Goal: Task Accomplishment & Management: Manage account settings

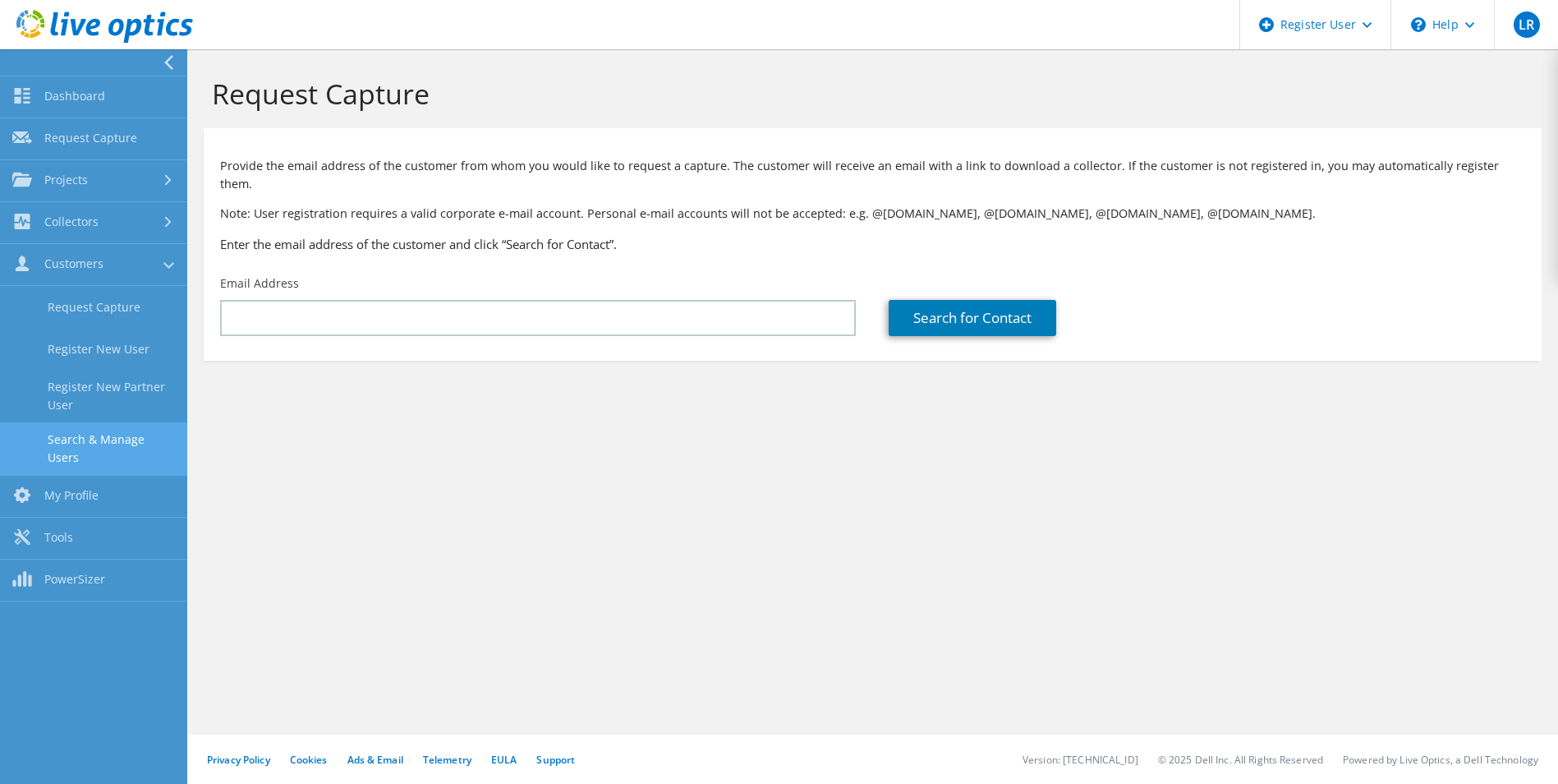
click at [125, 436] on link "Search & Manage Users" at bounding box center [93, 448] width 187 height 53
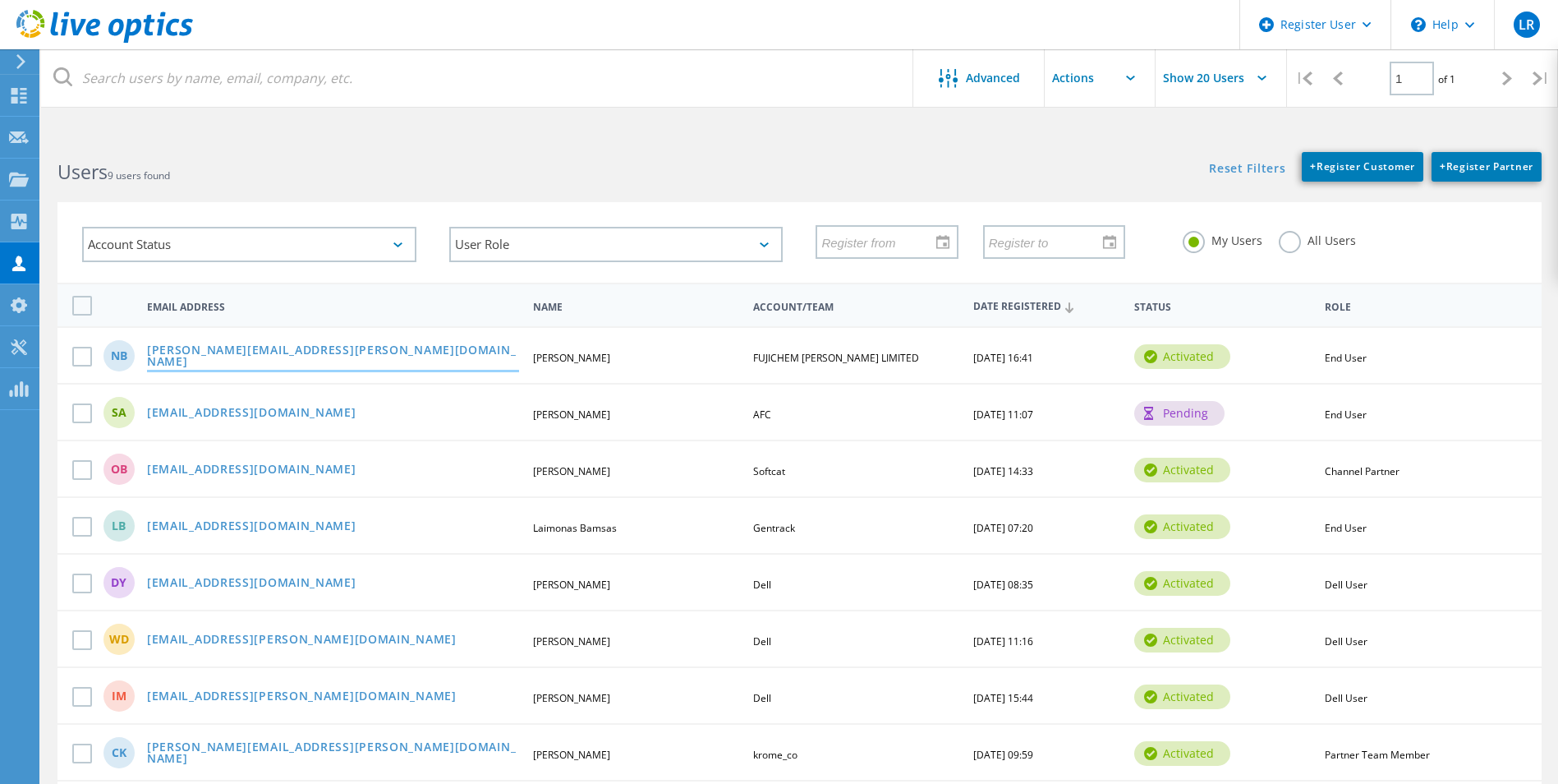
click at [273, 356] on link "[PERSON_NAME][EMAIL_ADDRESS][PERSON_NAME][DOMAIN_NAME]" at bounding box center [333, 356] width 372 height 25
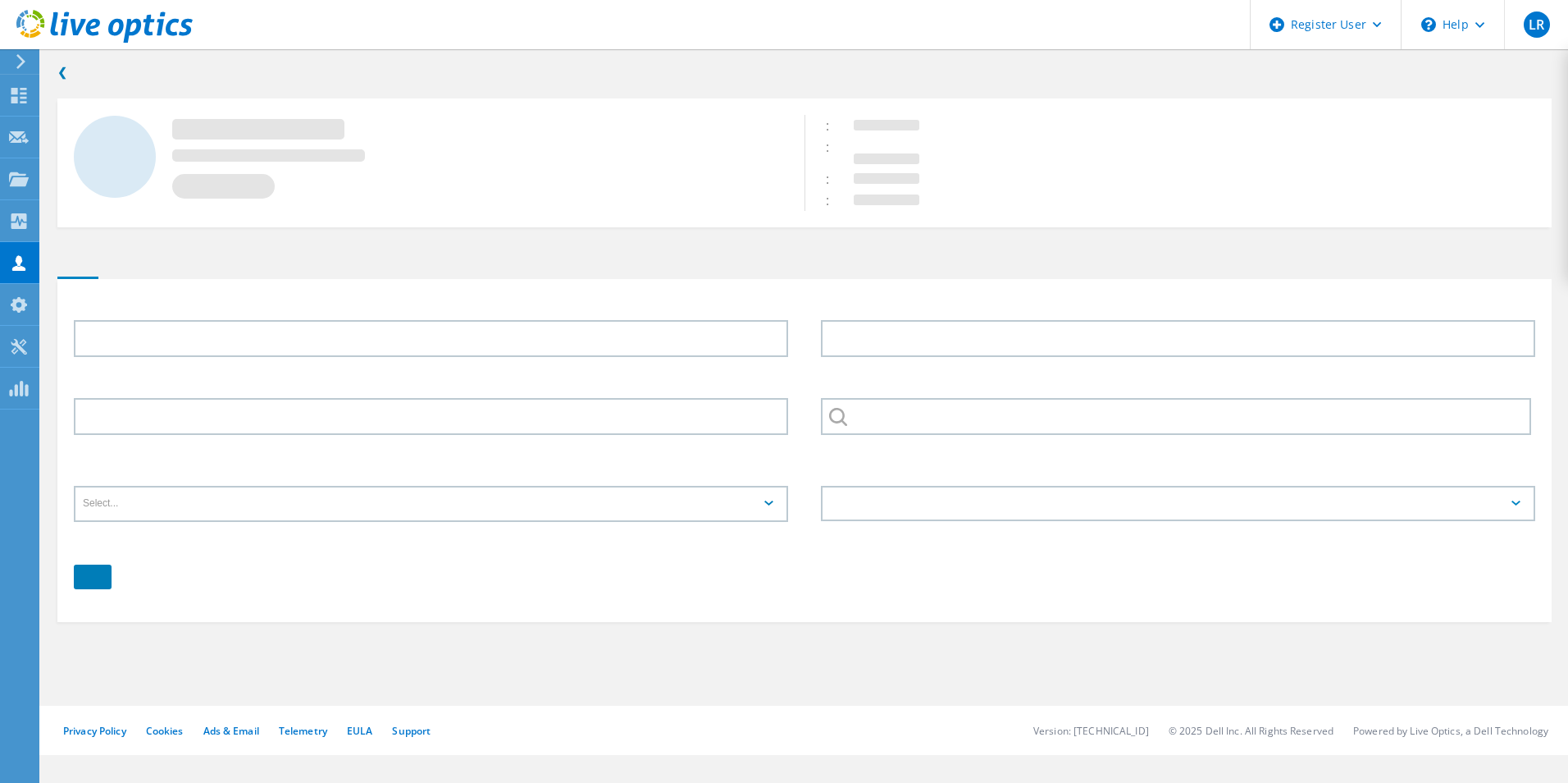
type input "[PERSON_NAME]"
type input "07515518883"
type input "FUJICHEM [PERSON_NAME] LIMITED"
type input "English"
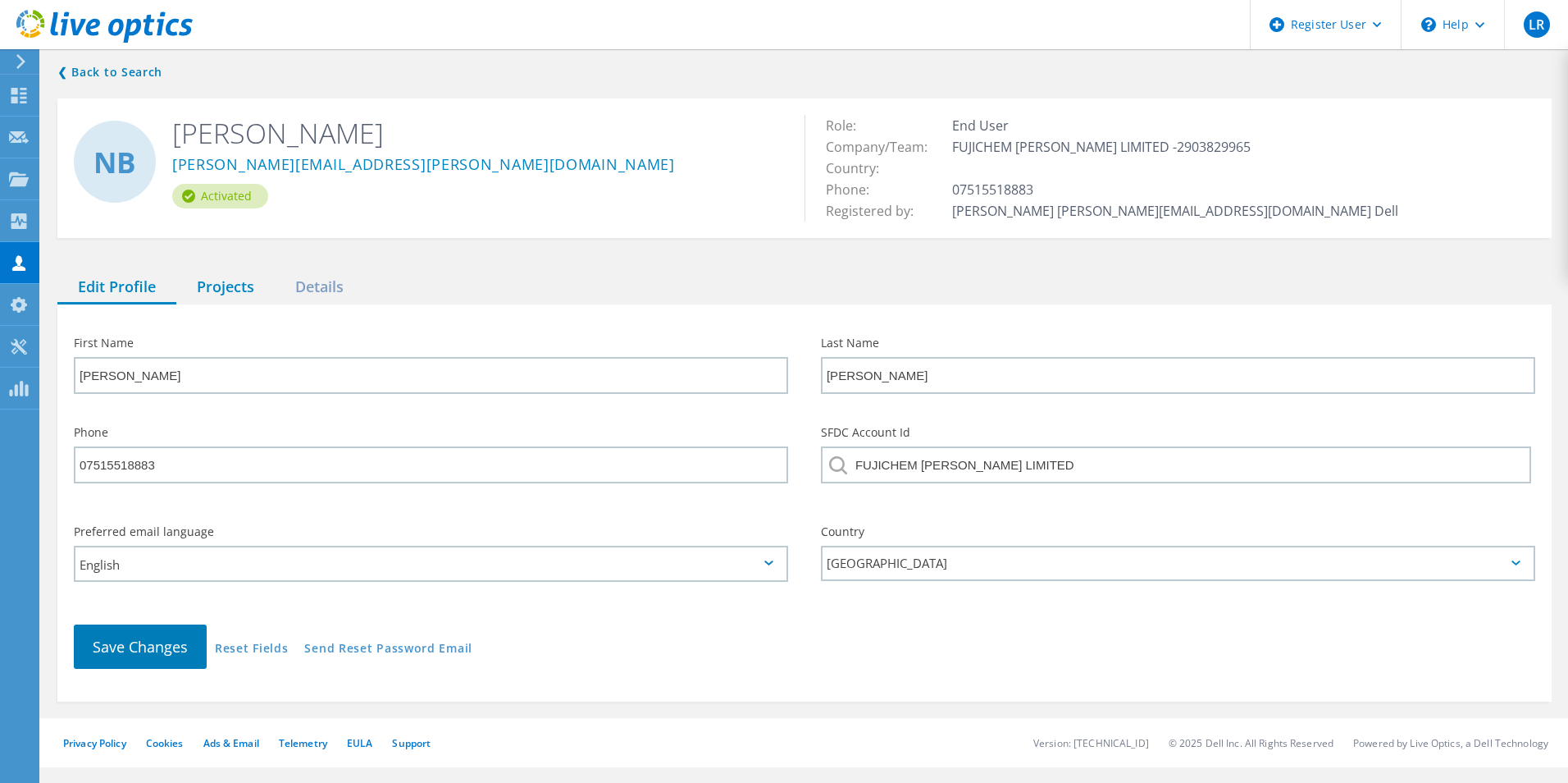
click at [232, 278] on div "Projects" at bounding box center [226, 288] width 99 height 34
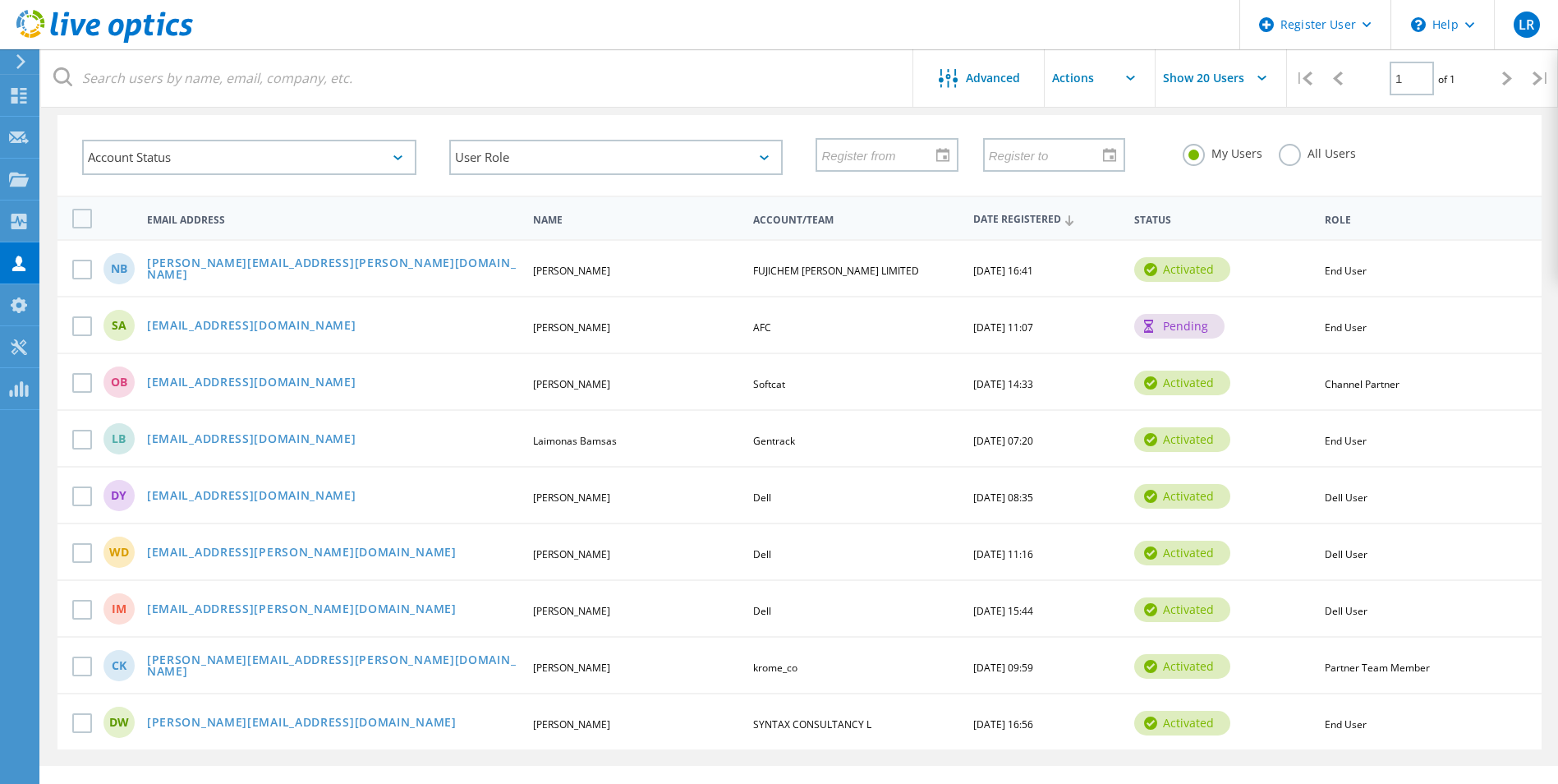
scroll to position [118, 0]
